Goal: Go to known website: Go to known website

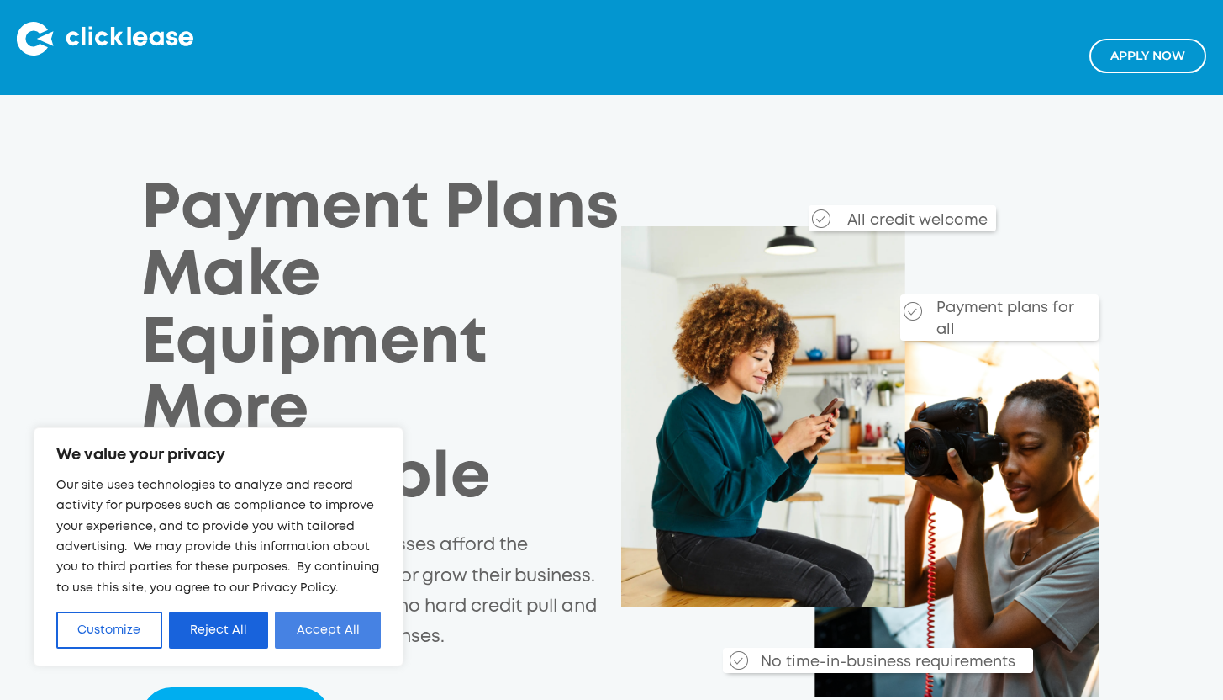
click at [330, 642] on button "Accept All" at bounding box center [328, 629] width 106 height 37
